Goal: Navigation & Orientation: Find specific page/section

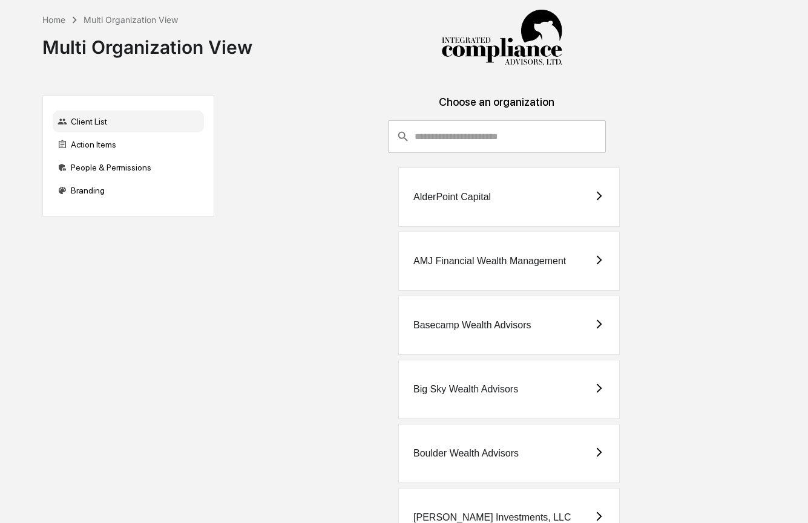
click at [497, 143] on input "consultant-dashboard__filter-organizations-search-bar" at bounding box center [509, 136] width 191 height 33
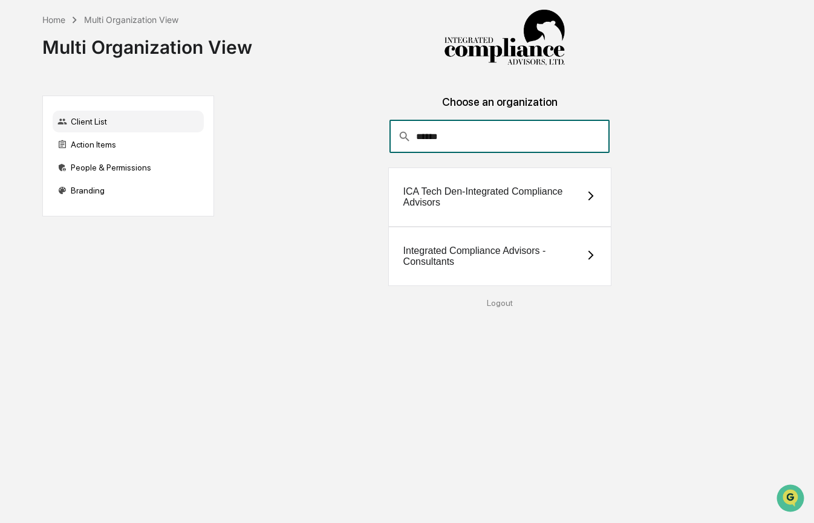
type input "******"
click at [511, 261] on div "Integrated Compliance Advisors - Consultants" at bounding box center [495, 257] width 182 height 22
